Goal: Communication & Community: Ask a question

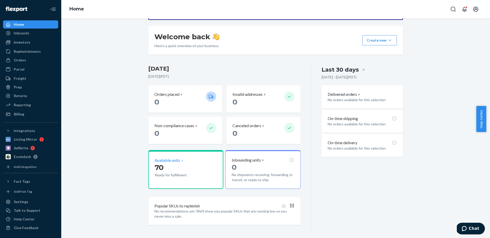
scroll to position [71, 0]
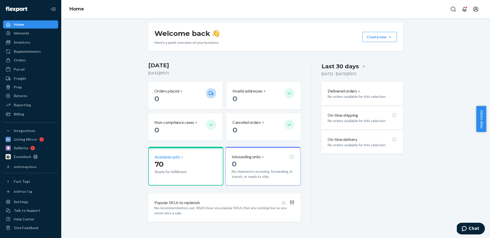
click at [170, 160] on p "70" at bounding box center [178, 164] width 47 height 9
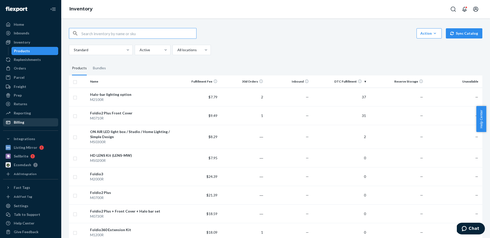
click at [30, 122] on div "Billing" at bounding box center [31, 122] width 54 height 7
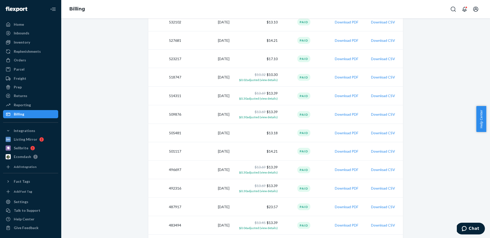
scroll to position [346, 0]
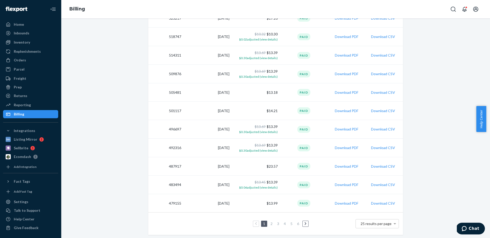
click at [304, 223] on icon at bounding box center [305, 223] width 2 height 3
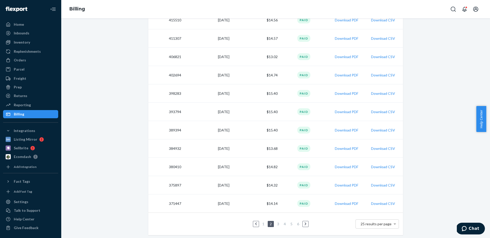
scroll to position [345, 0]
click at [304, 224] on icon at bounding box center [305, 224] width 2 height 4
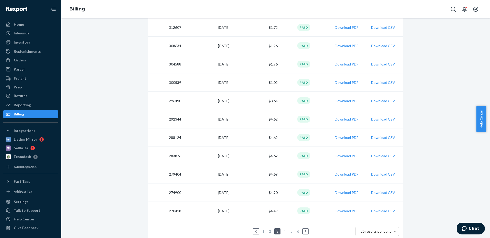
scroll to position [345, 0]
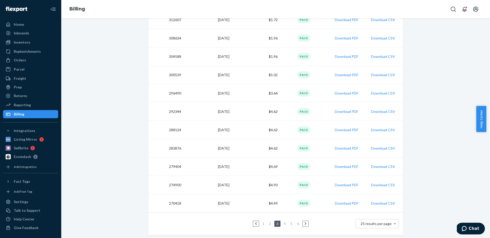
click at [261, 222] on link "1" at bounding box center [263, 224] width 4 height 4
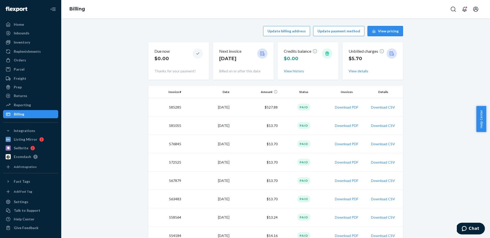
click at [379, 33] on button "View pricing" at bounding box center [384, 31] width 35 height 10
click at [31, 72] on div "Parcel" at bounding box center [31, 69] width 54 height 7
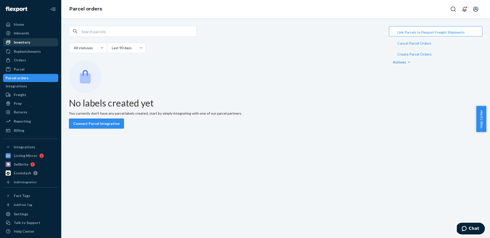
click at [41, 41] on div "Inventory" at bounding box center [31, 42] width 54 height 7
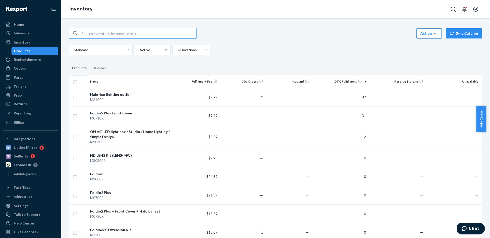
click at [432, 31] on icon "button" at bounding box center [434, 33] width 5 height 5
click at [434, 45] on button "Create product" at bounding box center [400, 39] width 73 height 11
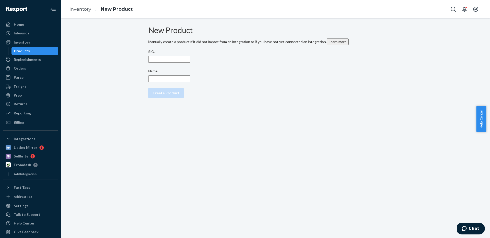
click at [190, 63] on input "SKU" at bounding box center [169, 59] width 42 height 7
type input "M5000R"
click at [190, 82] on input "Name" at bounding box center [169, 79] width 42 height 7
type input "Foldio4"
click at [179, 96] on div "Create Product" at bounding box center [166, 93] width 27 height 5
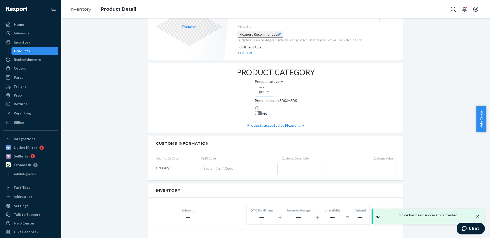
scroll to position [127, 0]
click at [259, 93] on div "Select product category" at bounding box center [266, 90] width 14 height 15
click at [259, 93] on input "Select product category" at bounding box center [259, 90] width 1 height 5
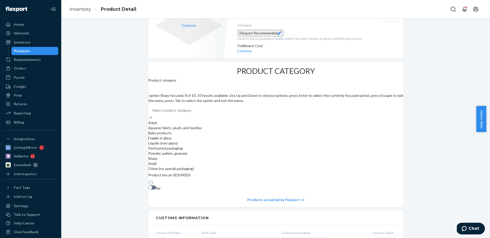
scroll to position [33, 0]
click at [187, 171] on div "Other (no special packaging)" at bounding box center [275, 168] width 255 height 5
click at [153, 113] on input "option Other (no special packaging) focused, 10 of 10. 10 results available. Us…" at bounding box center [152, 110] width 1 height 5
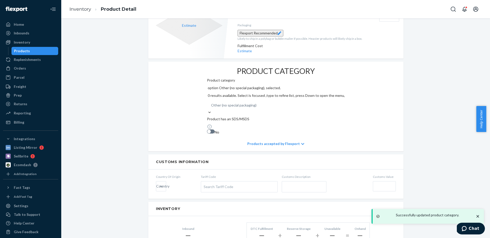
click at [211, 130] on div at bounding box center [209, 132] width 4 height 4
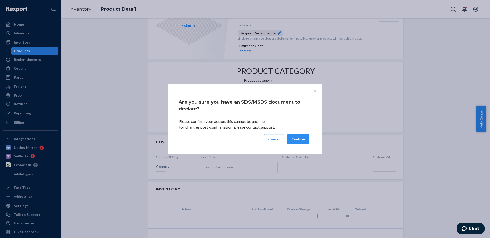
click at [270, 142] on button "Cancel" at bounding box center [274, 139] width 20 height 10
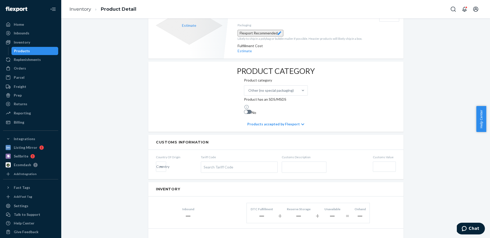
click at [127, 97] on div "Foldio4 Actions Hide Set up as a bundle Create inbound identifiers & barcodes S…" at bounding box center [275, 185] width 421 height 572
click at [244, 110] on div at bounding box center [248, 112] width 8 height 4
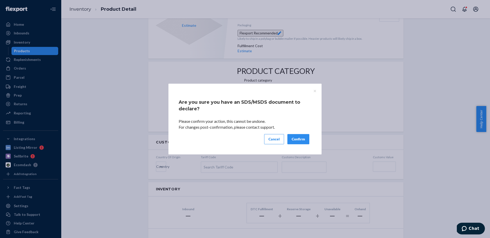
click at [294, 139] on button "Confirm" at bounding box center [298, 139] width 22 height 10
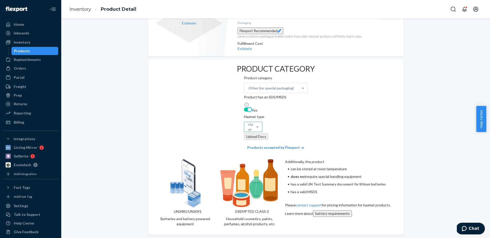
scroll to position [131, 0]
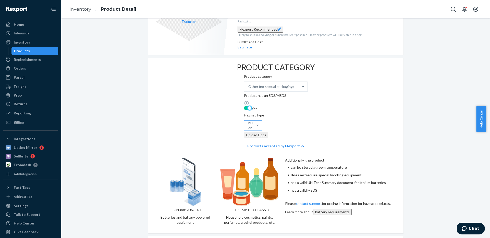
click at [260, 110] on div "Select UN number or Hazmat class" at bounding box center [254, 125] width 12 height 31
click at [249, 123] on input "Select UN number or Hazmat class" at bounding box center [248, 125] width 1 height 5
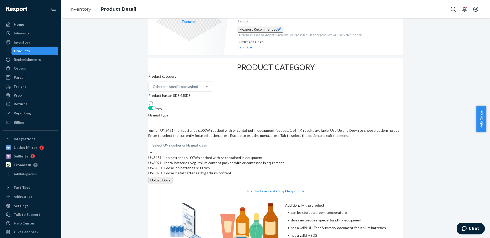
click at [156, 106] on div at bounding box center [152, 108] width 8 height 4
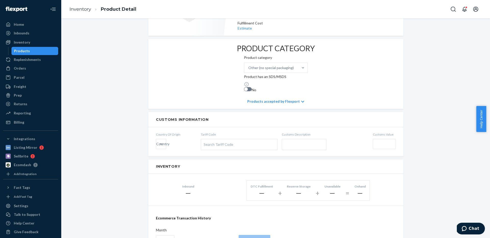
scroll to position [151, 0]
click at [244, 86] on div at bounding box center [246, 88] width 4 height 4
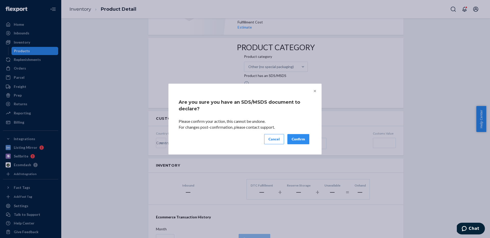
click at [315, 90] on span "×" at bounding box center [314, 91] width 3 height 6
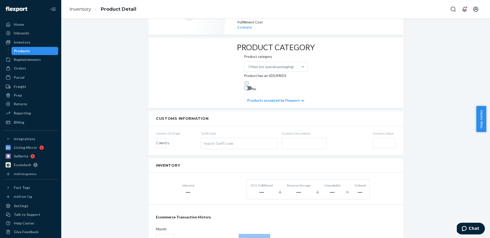
click at [127, 95] on div "Foldio4 Actions Hide Set up as a bundle Create inbound identifiers & barcodes S…" at bounding box center [275, 162] width 421 height 572
click at [267, 93] on div "Products accepted by Flexport" at bounding box center [275, 100] width 57 height 15
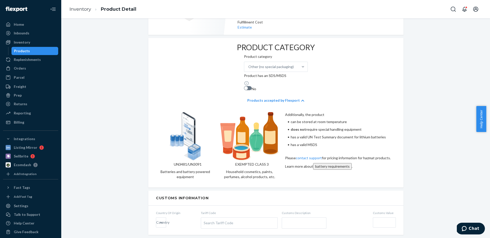
click at [267, 93] on div "Products accepted by Flexport" at bounding box center [275, 100] width 57 height 15
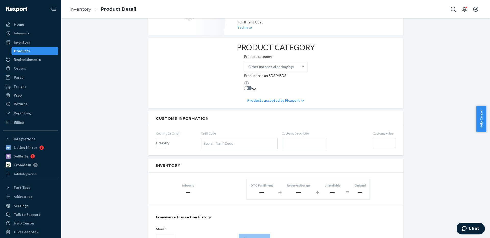
click at [261, 93] on div "Products accepted by Flexport" at bounding box center [275, 100] width 57 height 15
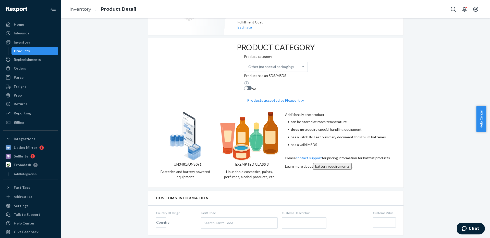
click at [261, 93] on div "Products accepted by Flexport" at bounding box center [275, 100] width 57 height 15
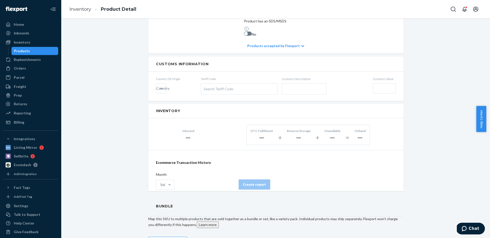
scroll to position [212, 0]
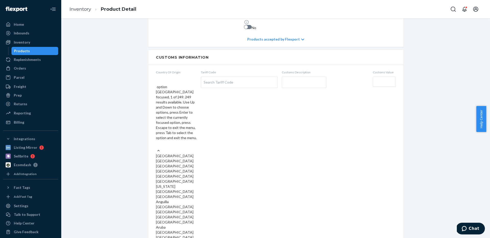
click at [161, 143] on div "Country" at bounding box center [176, 145] width 41 height 5
click at [156, 143] on input "option [GEOGRAPHIC_DATA] focused, 1 of 249. 249 results available. Use Up and D…" at bounding box center [156, 145] width 1 height 5
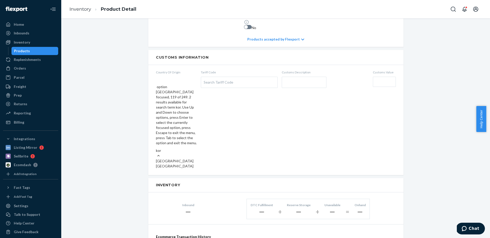
type input "kore"
click at [165, 164] on div "[GEOGRAPHIC_DATA]" at bounding box center [176, 166] width 41 height 5
click at [164, 148] on input "kore" at bounding box center [160, 150] width 8 height 5
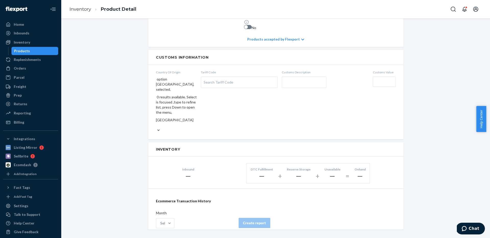
click at [133, 67] on div "Foldio4 Actions Hide Set up as a bundle Create inbound identifiers & barcodes S…" at bounding box center [275, 122] width 421 height 617
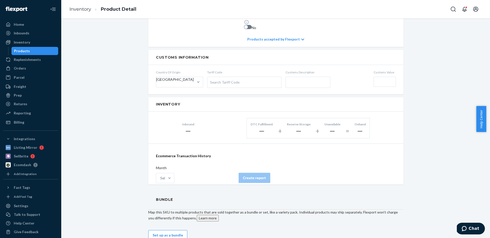
click at [221, 77] on div "Search Tariff Code" at bounding box center [244, 82] width 74 height 11
click at [211, 78] on input "Tariff Code Search Tariff Code" at bounding box center [210, 82] width 1 height 9
click at [145, 78] on div "Foldio4 Actions Hide Set up as a bundle Create inbound identifiers & barcodes S…" at bounding box center [275, 100] width 262 height 572
click at [171, 77] on div "[GEOGRAPHIC_DATA]" at bounding box center [175, 79] width 38 height 5
click at [157, 82] on input "kore" at bounding box center [156, 84] width 1 height 5
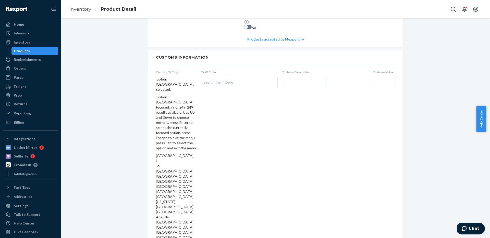
scroll to position [0, 0]
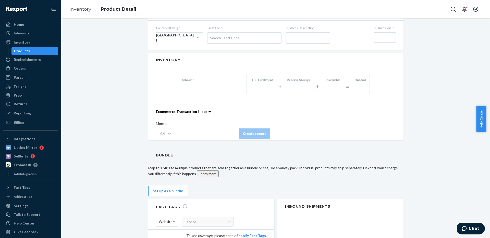
scroll to position [257, 0]
drag, startPoint x: 261, startPoint y: 70, endPoint x: 273, endPoint y: 71, distance: 12.2
click at [261, 83] on div "―" at bounding box center [262, 86] width 22 height 7
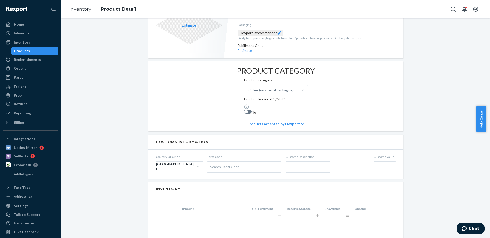
scroll to position [0, 0]
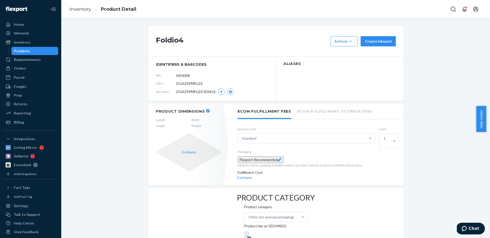
click at [206, 109] on button "button" at bounding box center [208, 111] width 4 height 4
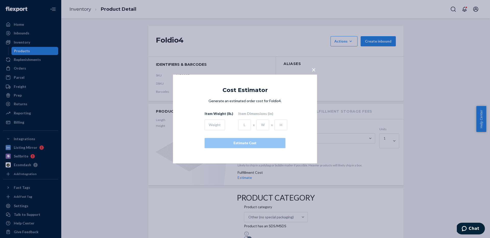
click at [214, 119] on div at bounding box center [219, 124] width 29 height 13
click at [213, 123] on input "text" at bounding box center [215, 125] width 20 height 11
click at [212, 121] on input "text" at bounding box center [215, 125] width 20 height 11
type input "25"
click at [242, 125] on input "text" at bounding box center [244, 125] width 13 height 11
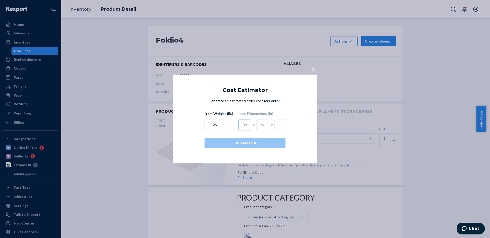
type input "39"
type input "18.7"
type input "8.5"
click at [239, 143] on div "Estimate Cost" at bounding box center [245, 143] width 72 height 5
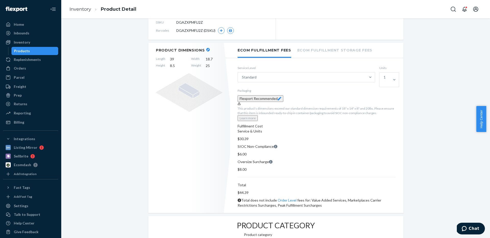
scroll to position [62, 0]
click at [281, 96] on icon at bounding box center [280, 98] width 4 height 4
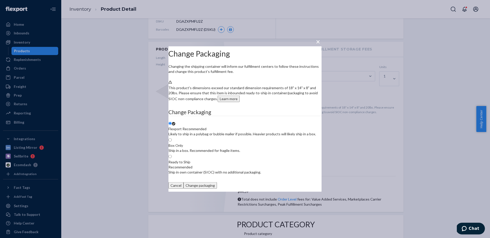
click at [316, 36] on button "×" at bounding box center [317, 40] width 7 height 9
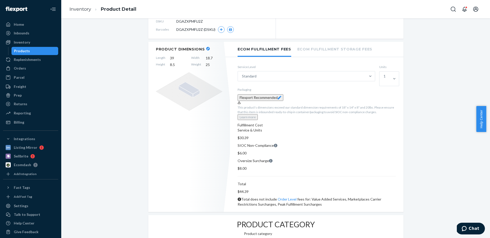
click at [281, 98] on icon at bounding box center [280, 98] width 4 height 4
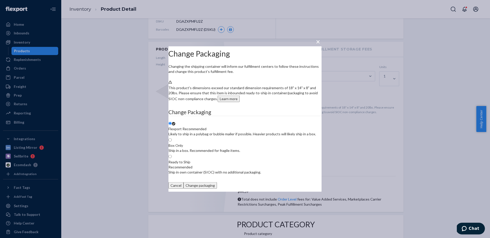
click at [240, 148] on div "Ship in a box. Recommended for fragile items." at bounding box center [204, 150] width 72 height 5
click at [172, 142] on input "Box Only Ship in a box. Recommended for fragile items." at bounding box center [169, 140] width 3 height 3
radio input "true"
click at [217, 189] on button "Change packaging" at bounding box center [199, 185] width 33 height 7
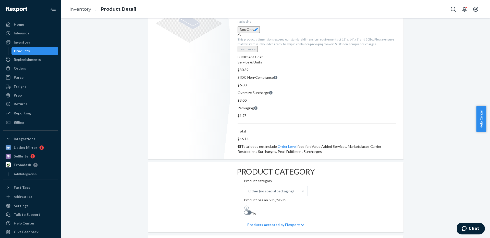
scroll to position [0, 0]
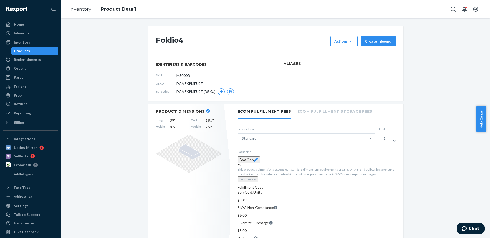
click at [79, 4] on ol "Inventory Product Detail" at bounding box center [102, 9] width 75 height 15
click at [80, 5] on ol "Inventory Product Detail" at bounding box center [102, 9] width 75 height 15
click at [81, 6] on link "Inventory" at bounding box center [80, 9] width 22 height 6
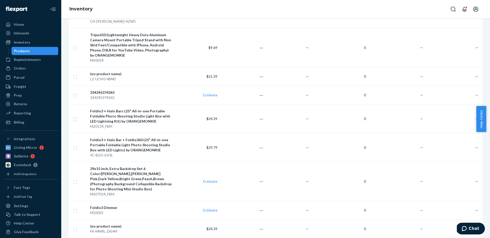
scroll to position [2111, 0]
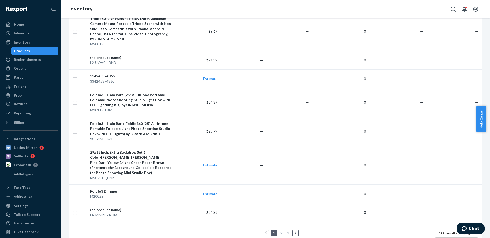
click at [439, 231] on span "100 results per page" at bounding box center [455, 233] width 33 height 4
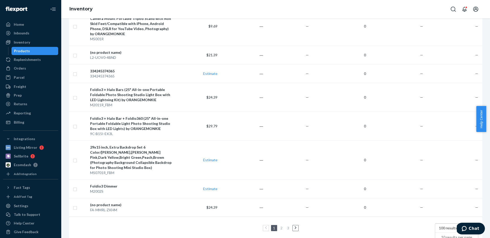
click at [394, 220] on div "1 2 3 100 results per page 10 results per page 25 results per page 50 results p…" at bounding box center [275, 228] width 405 height 16
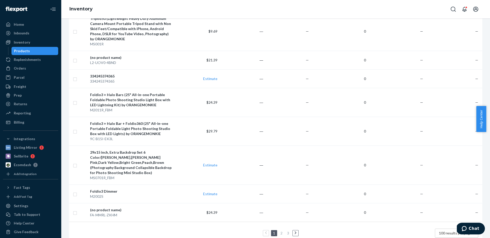
click at [439, 231] on span "100 results per page" at bounding box center [455, 233] width 33 height 4
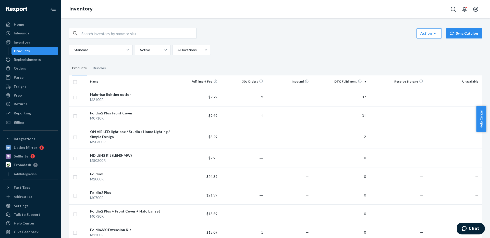
scroll to position [1, 0]
click at [98, 30] on input "text" at bounding box center [138, 32] width 115 height 10
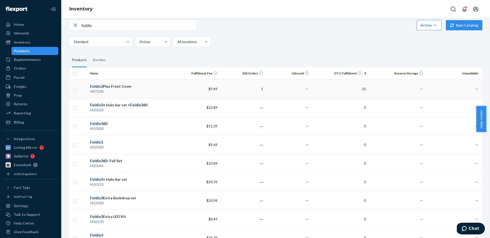
scroll to position [0, 0]
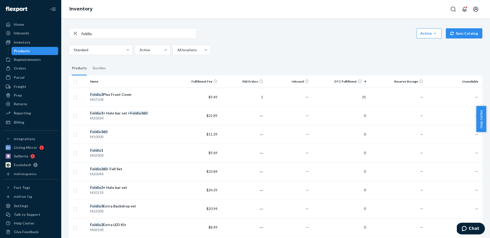
click at [109, 35] on input "foldio" at bounding box center [138, 33] width 115 height 10
type input "foldio3"
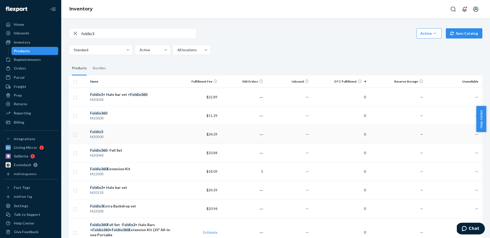
click at [195, 135] on td "$24.39" at bounding box center [197, 134] width 46 height 19
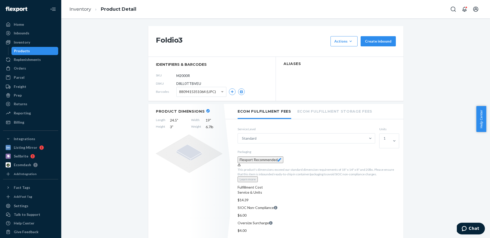
click at [281, 159] on icon at bounding box center [280, 160] width 4 height 4
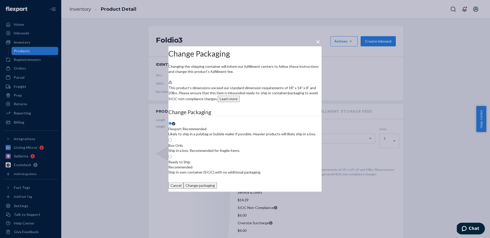
click at [233, 148] on div "Ship in a box. Recommended for fragile items." at bounding box center [204, 150] width 72 height 5
click at [172, 142] on input "Box Only Ship in a box. Recommended for fragile items." at bounding box center [169, 140] width 3 height 3
radio input "true"
click at [217, 189] on button "Change packaging" at bounding box center [199, 185] width 33 height 7
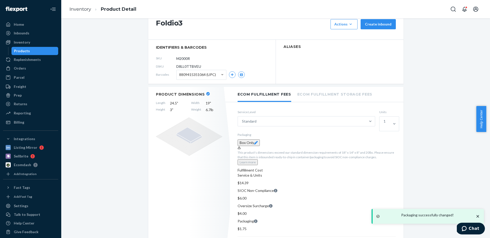
scroll to position [22, 0]
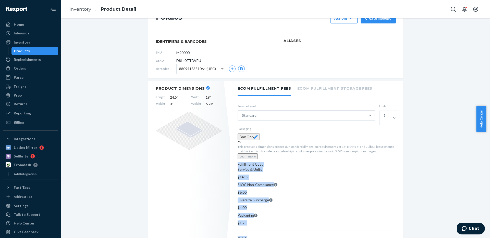
drag, startPoint x: 321, startPoint y: 111, endPoint x: 394, endPoint y: 164, distance: 90.4
click at [394, 164] on div "Service Level Standard Units 1 Packaging Box Only This product's dimensions exc…" at bounding box center [316, 183] width 173 height 168
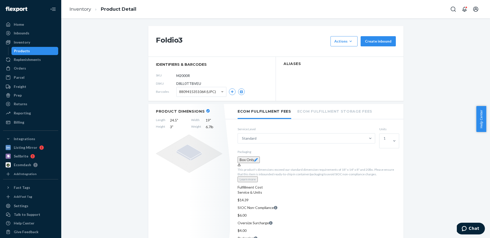
click at [26, 122] on div "Billing" at bounding box center [31, 122] width 54 height 7
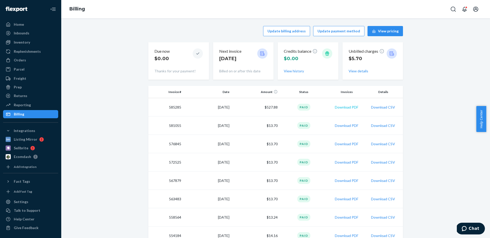
click at [341, 107] on button "Download PDF" at bounding box center [346, 107] width 23 height 5
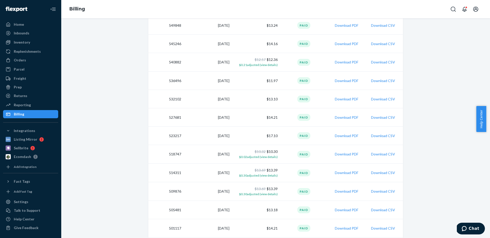
scroll to position [346, 0]
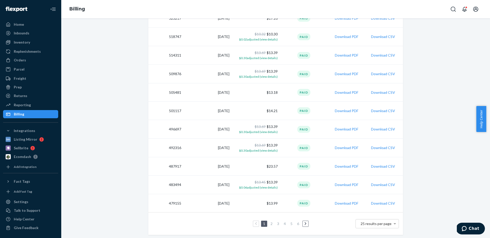
click at [304, 225] on icon at bounding box center [305, 224] width 2 height 4
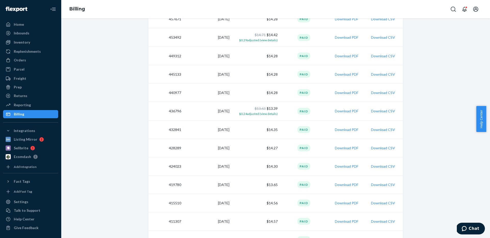
scroll to position [334, 0]
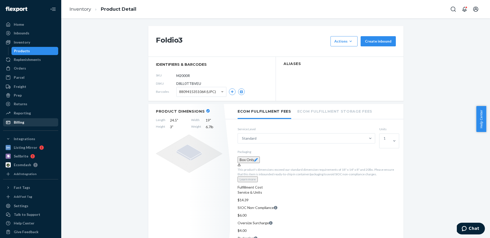
click at [16, 121] on div "Billing" at bounding box center [19, 122] width 10 height 5
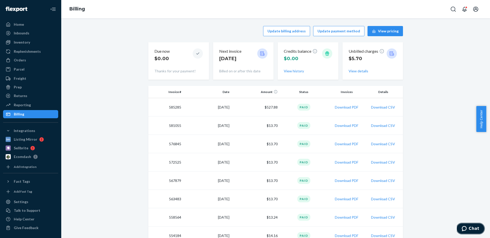
click at [467, 231] on icon "Chat" at bounding box center [464, 228] width 5 height 5
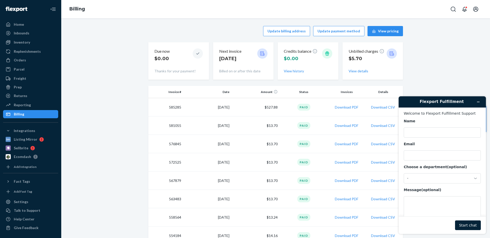
click at [434, 126] on div "Name" at bounding box center [442, 128] width 77 height 19
click at [433, 132] on input "Name" at bounding box center [442, 133] width 77 height 10
click at [410, 132] on input "Name" at bounding box center [442, 133] width 77 height 10
type input "[PERSON_NAME]"
type input "[EMAIL_ADDRESS][DOMAIN_NAME]"
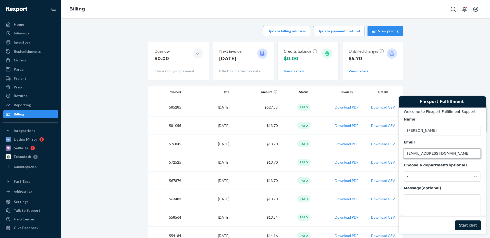
scroll to position [16, 0]
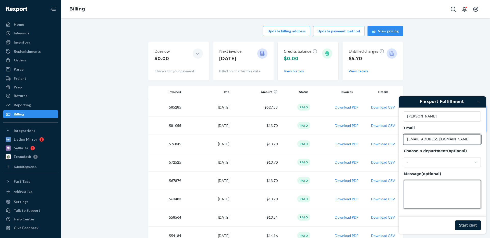
click at [423, 190] on textarea "Message (optional)" at bounding box center [442, 194] width 77 height 29
click at [465, 196] on textarea "Hello, We have been billed over $500 for a minimum monthly" at bounding box center [442, 194] width 77 height 29
click at [451, 198] on textarea "Hello, We have been billed over $500 for a minimum monthly" at bounding box center [442, 194] width 77 height 29
click at [418, 201] on textarea "Hello, We have been billed over $500 for a minimum monthly" at bounding box center [442, 194] width 77 height 29
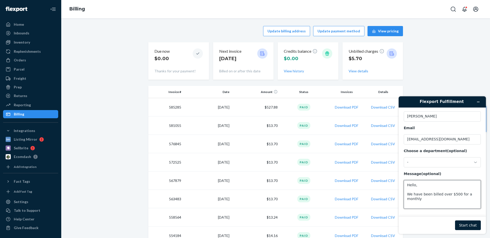
click at [451, 198] on textarea "Hello, We have been billed over $500 for a monthly" at bounding box center [442, 194] width 77 height 29
paste textarea "minimum"
click at [443, 207] on textarea "Hello, We have been billed over $500 for a monthly minimum fee last week. We we…" at bounding box center [442, 194] width 77 height 29
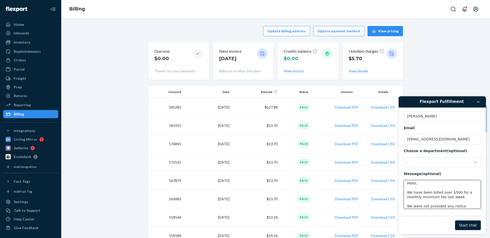
click at [443, 207] on textarea "Hello, We have been billed over $500 for a monthly minimum fee last week. We we…" at bounding box center [442, 194] width 77 height 29
type textarea "Hello, We have been billed over $500 for a monthly minimum fee last week. Is th…"
click button "Start chat" at bounding box center [468, 226] width 26 height 10
